Goal: Transaction & Acquisition: Book appointment/travel/reservation

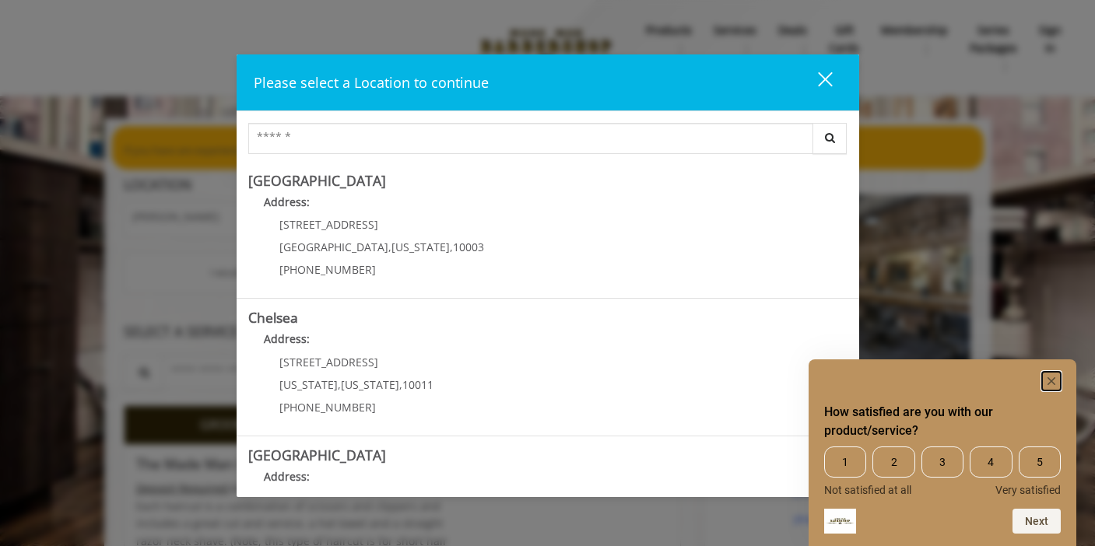
click at [1048, 381] on rect "Hide survey" at bounding box center [1051, 381] width 19 height 19
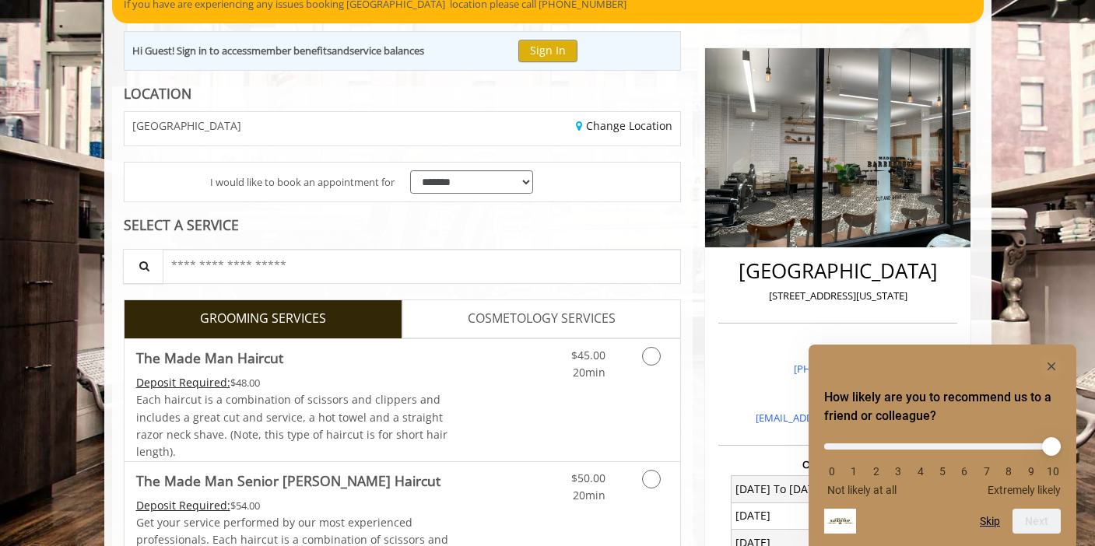
scroll to position [146, 0]
click at [1047, 364] on rect "Hide survey" at bounding box center [1051, 366] width 19 height 19
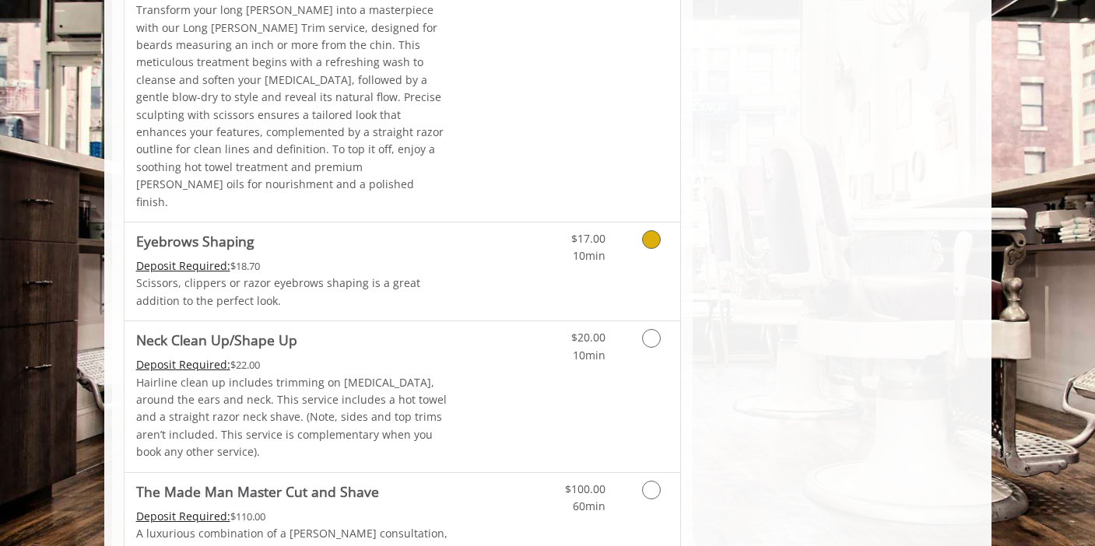
scroll to position [2359, 0]
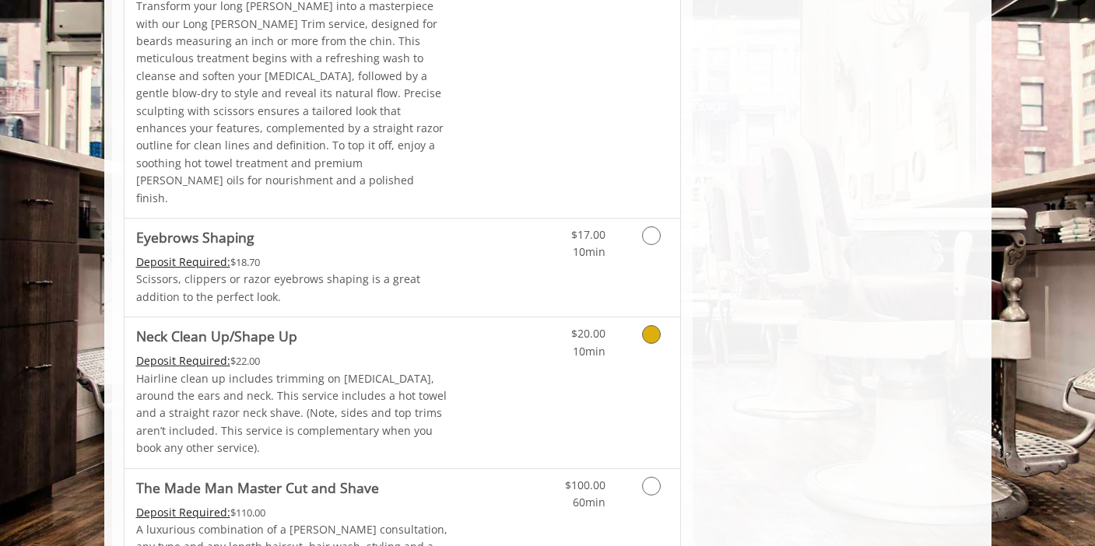
click at [501, 318] on link "Discounted Price" at bounding box center [494, 393] width 93 height 150
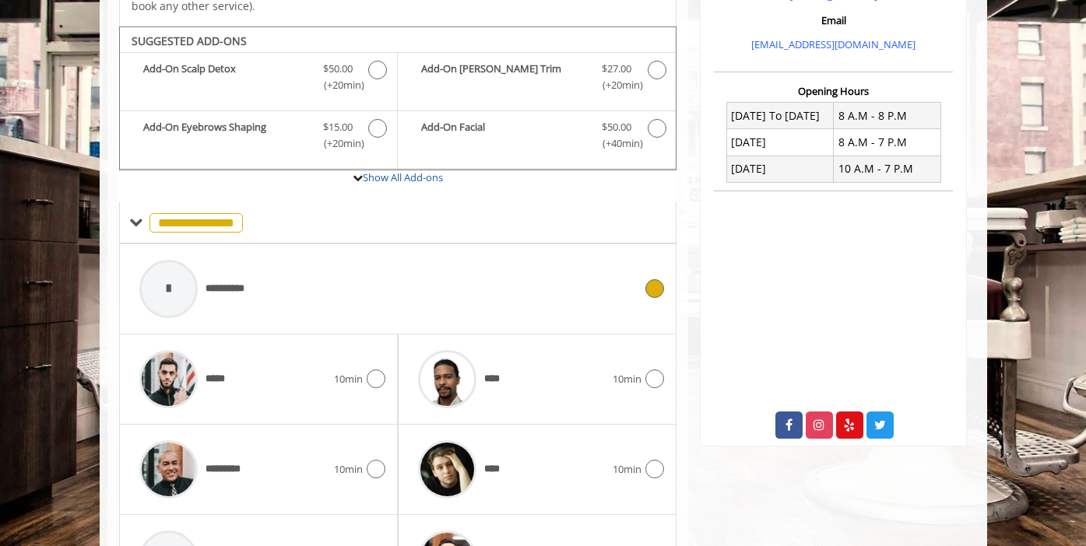
scroll to position [546, 0]
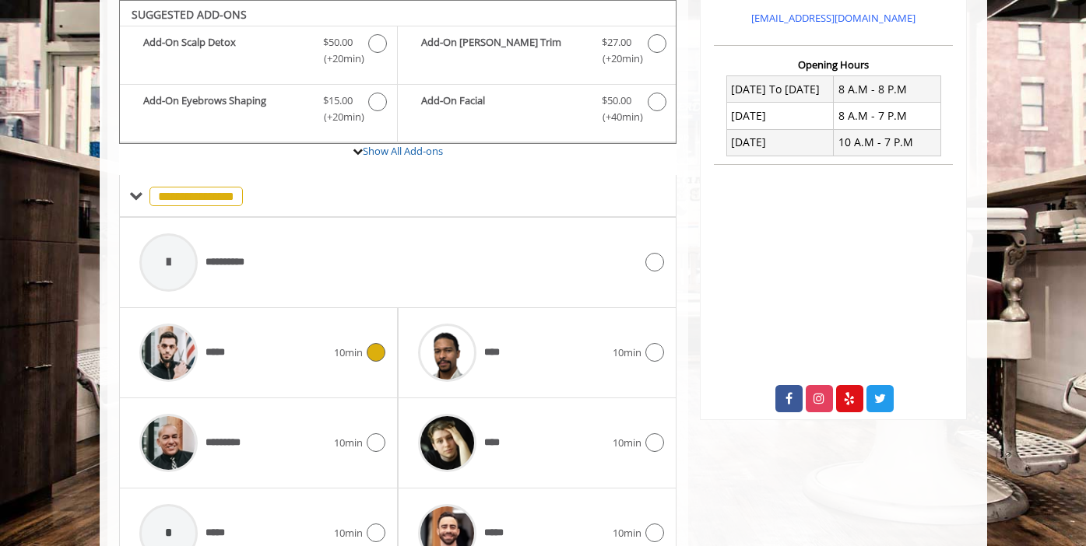
click at [241, 350] on div "*****" at bounding box center [233, 353] width 202 height 74
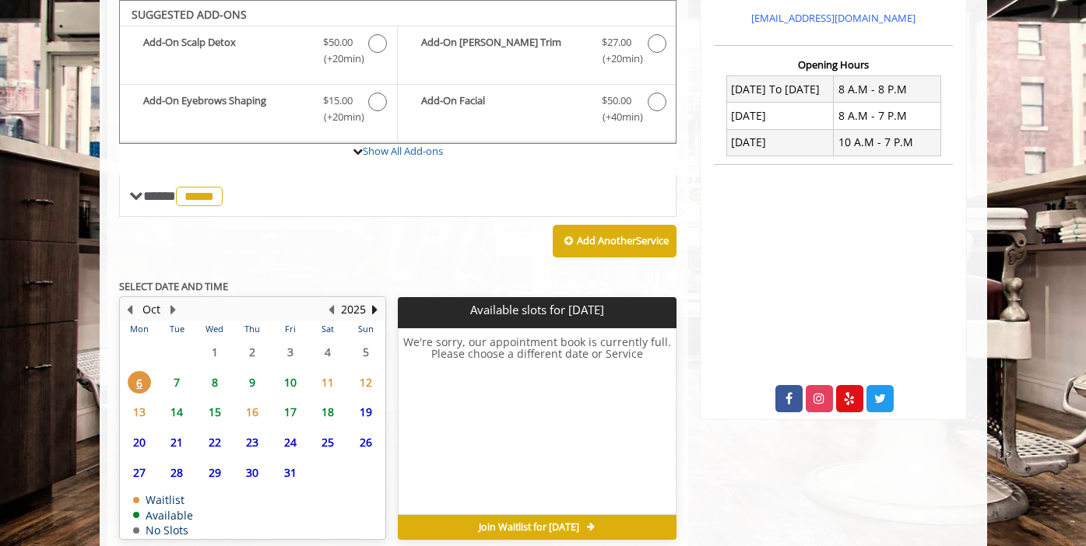
click at [183, 381] on span "7" at bounding box center [176, 382] width 23 height 23
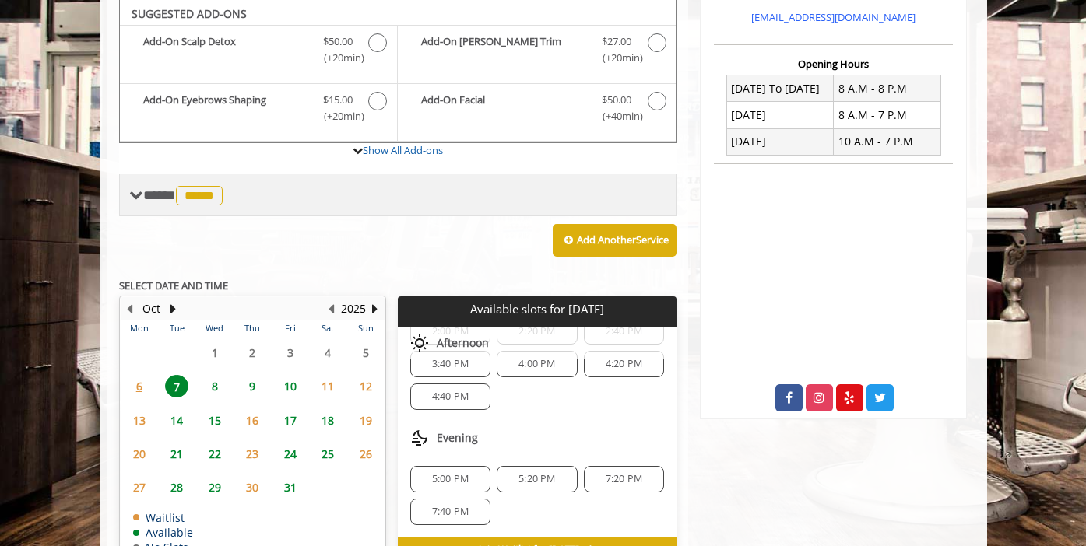
scroll to position [640, 0]
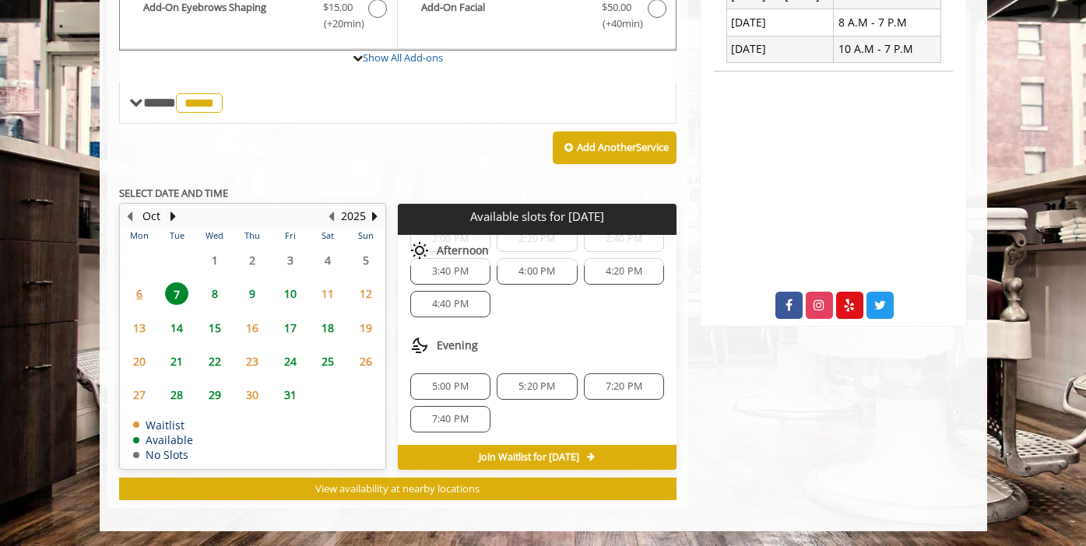
click at [258, 291] on span "9" at bounding box center [252, 294] width 23 height 23
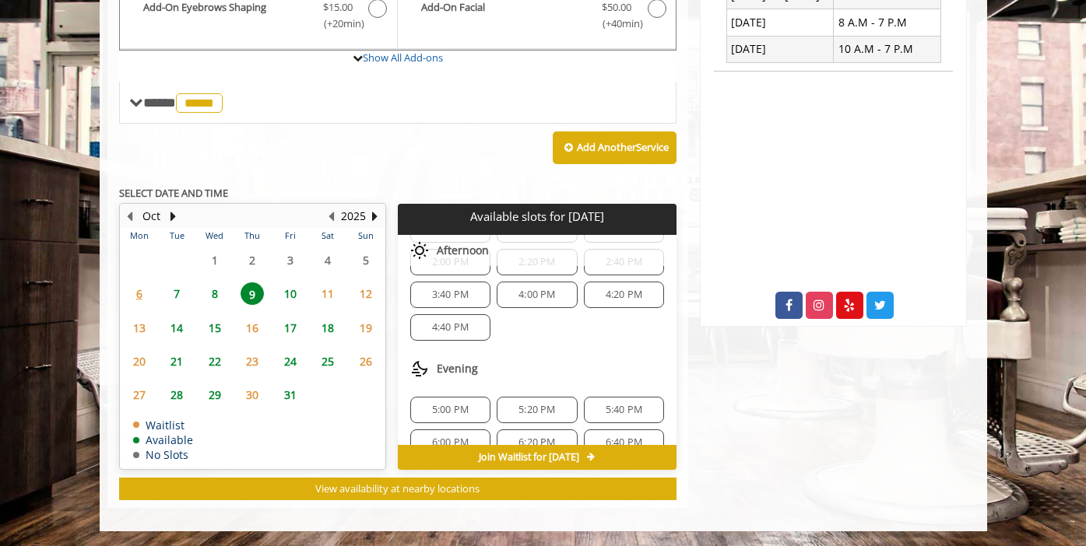
scroll to position [299, 0]
